Goal: Transaction & Acquisition: Purchase product/service

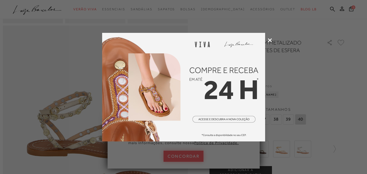
scroll to position [232, 0]
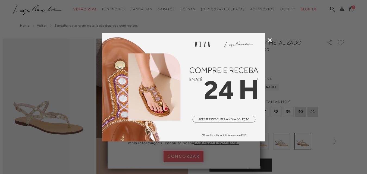
click at [56, 117] on div at bounding box center [183, 87] width 367 height 174
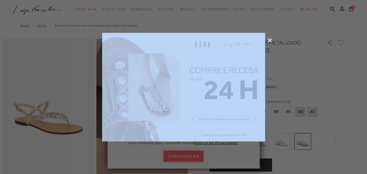
click at [56, 117] on div at bounding box center [183, 87] width 367 height 174
click at [265, 144] on div at bounding box center [183, 87] width 367 height 174
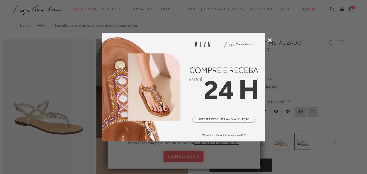
click at [191, 154] on div at bounding box center [183, 87] width 367 height 174
click at [269, 40] on icon at bounding box center [270, 40] width 4 height 4
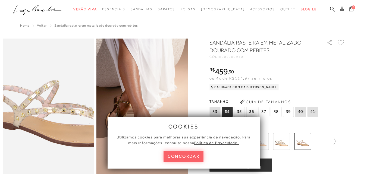
click at [37, 124] on img at bounding box center [58, 92] width 183 height 274
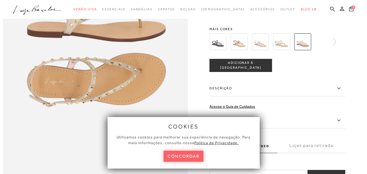
scroll to position [380, 0]
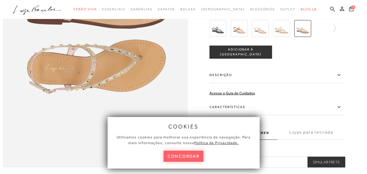
click at [253, 59] on button "ADICIONAR À [GEOGRAPHIC_DATA]" at bounding box center [240, 52] width 62 height 13
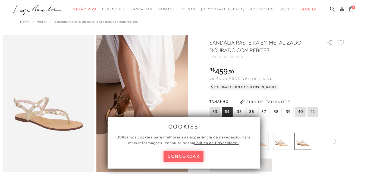
scroll to position [0, 0]
